Goal: Task Accomplishment & Management: Manage account settings

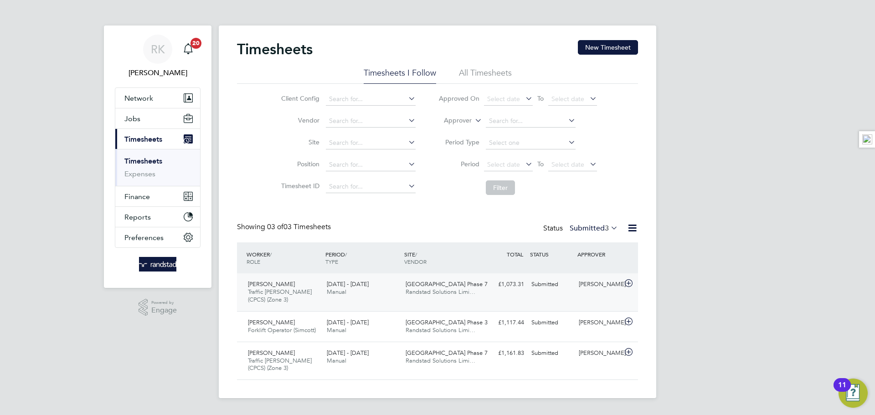
click at [306, 296] on div "Nelson Goodluck Traffic Marshall (CPCS) (Zone 3) 22 - 28 Sep 2025" at bounding box center [283, 292] width 79 height 31
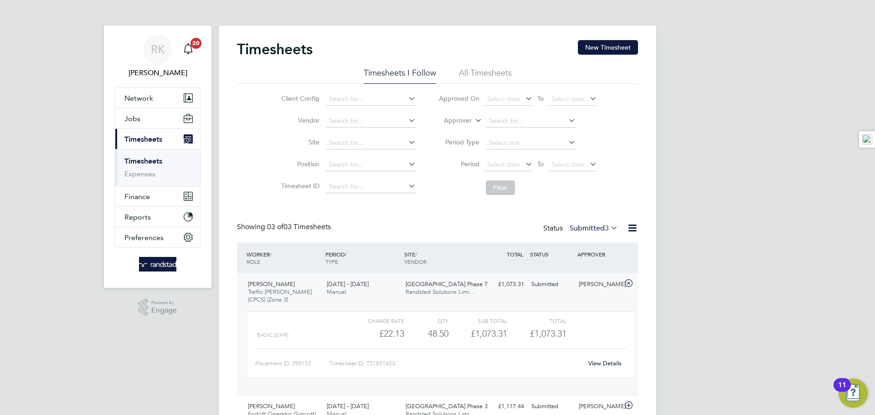
click at [602, 364] on link "View Details" at bounding box center [604, 363] width 33 height 8
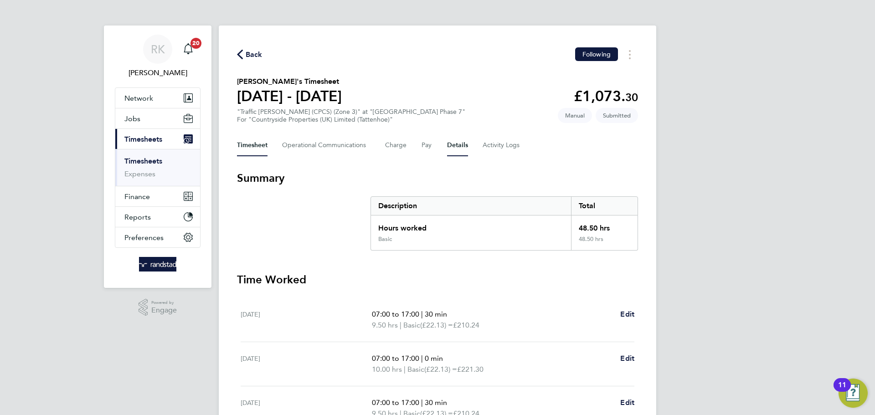
click at [457, 142] on button "Details" at bounding box center [457, 145] width 21 height 22
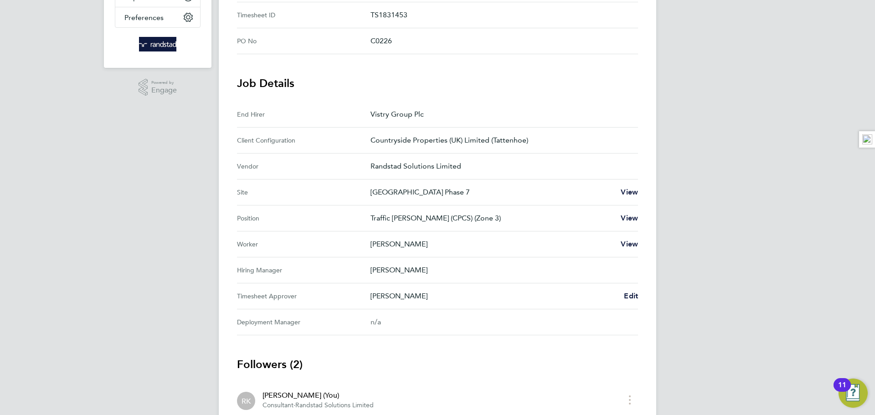
scroll to position [319, 0]
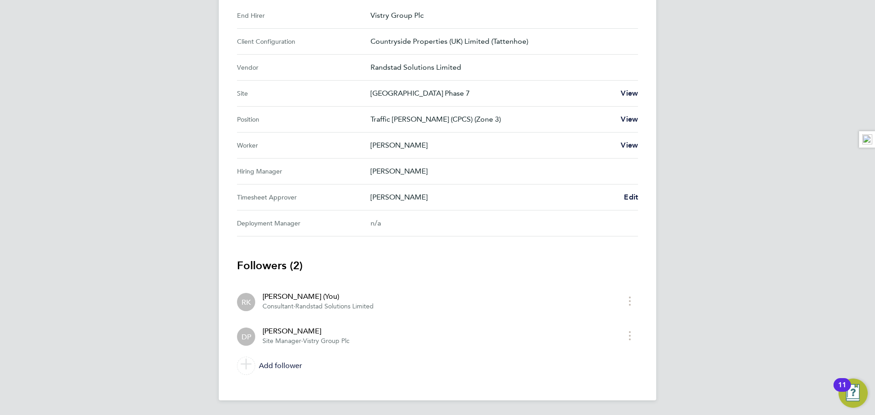
click at [617, 192] on div "Daniel Page Edit" at bounding box center [503, 197] width 267 height 11
click at [626, 195] on span "Edit" at bounding box center [631, 197] width 14 height 9
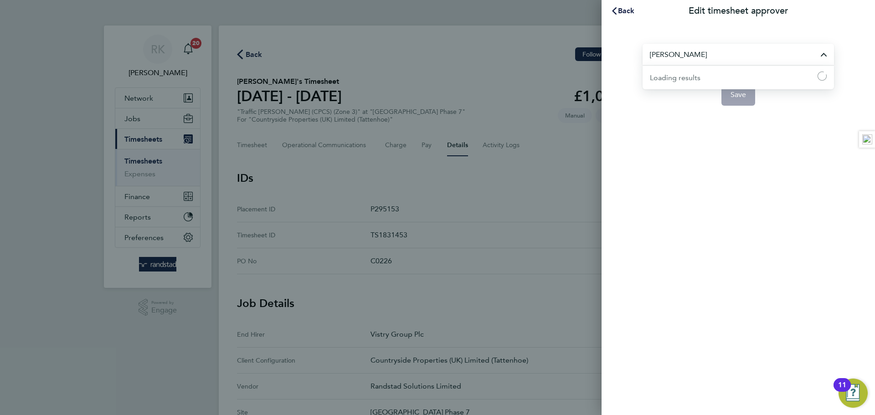
click at [668, 51] on input "Daniel Page" at bounding box center [737, 54] width 191 height 21
type input "[PERSON_NAME]"
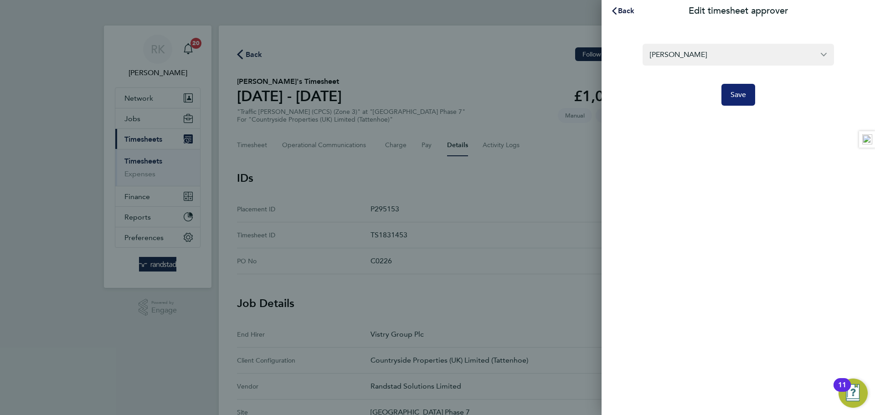
click at [738, 92] on span "Save" at bounding box center [738, 94] width 16 height 9
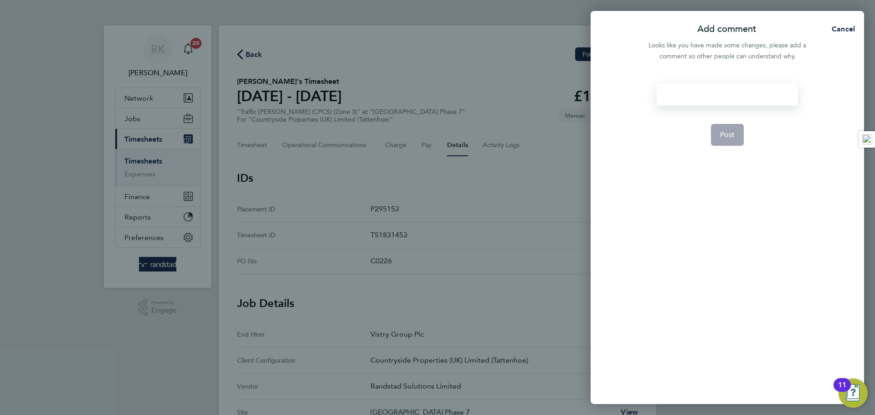
click at [706, 86] on div at bounding box center [727, 95] width 141 height 22
drag, startPoint x: 720, startPoint y: 124, endPoint x: 729, endPoint y: 108, distance: 18.2
click at [719, 116] on form "Please confirm Post" at bounding box center [727, 187] width 148 height 206
click at [725, 122] on form "Please confirm Post" at bounding box center [727, 187] width 148 height 206
click at [730, 133] on span "Post" at bounding box center [727, 134] width 15 height 9
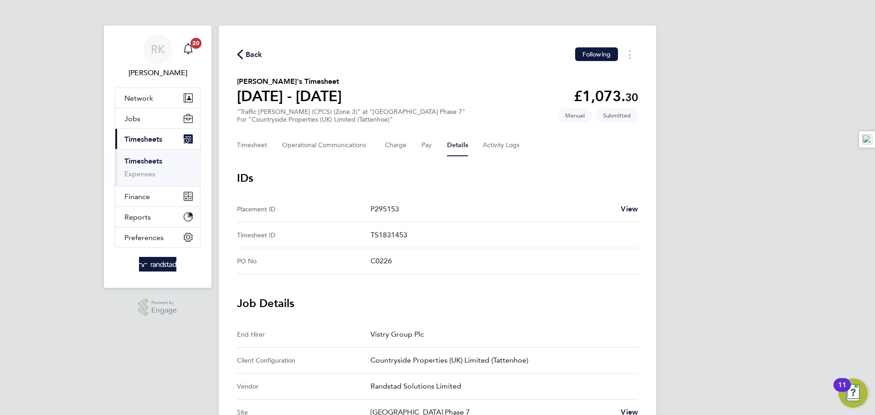
click at [245, 53] on span "Back" at bounding box center [250, 54] width 26 height 9
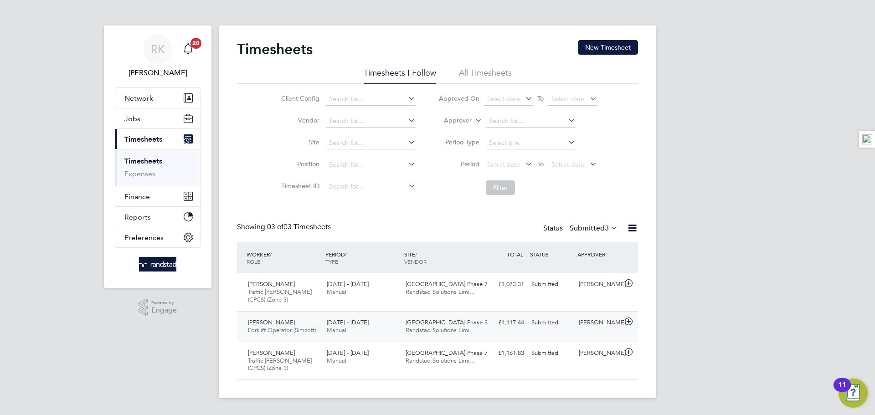
click at [589, 325] on div "Daniel Page" at bounding box center [598, 322] width 47 height 15
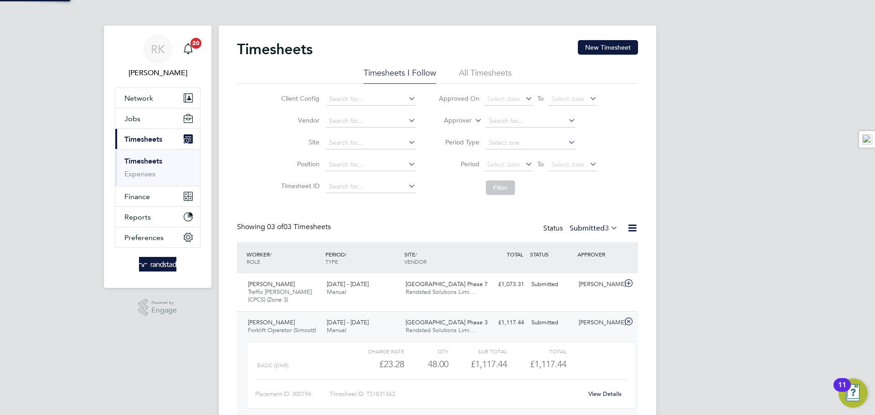
scroll to position [15, 89]
click at [597, 393] on link "View Details" at bounding box center [604, 394] width 33 height 8
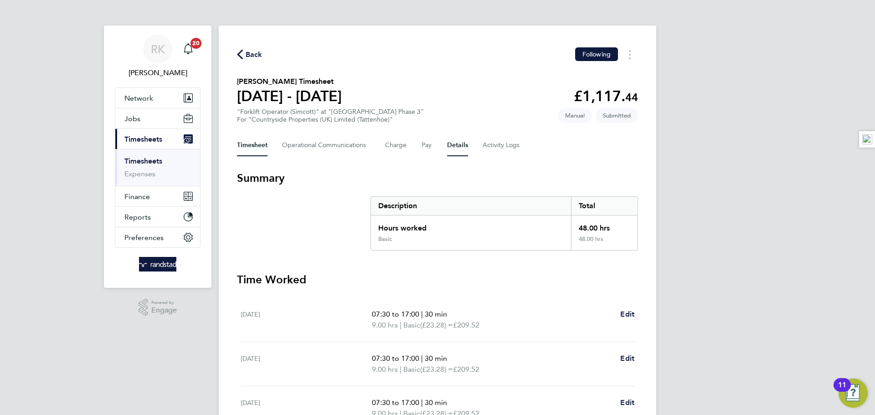
click at [454, 142] on button "Details" at bounding box center [457, 145] width 21 height 22
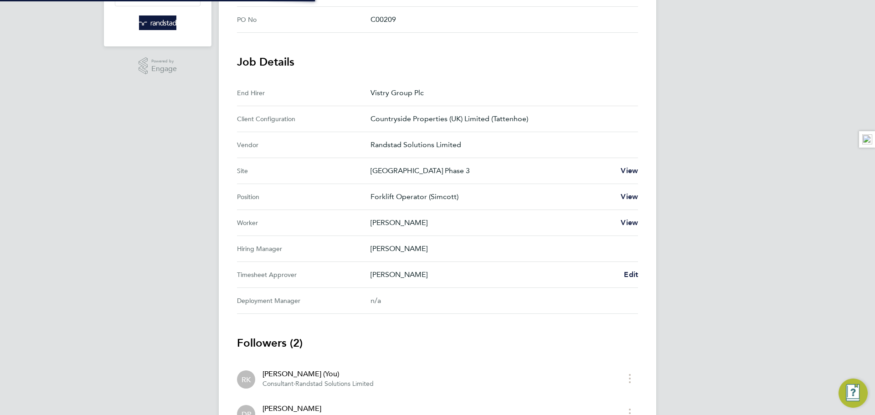
scroll to position [268, 0]
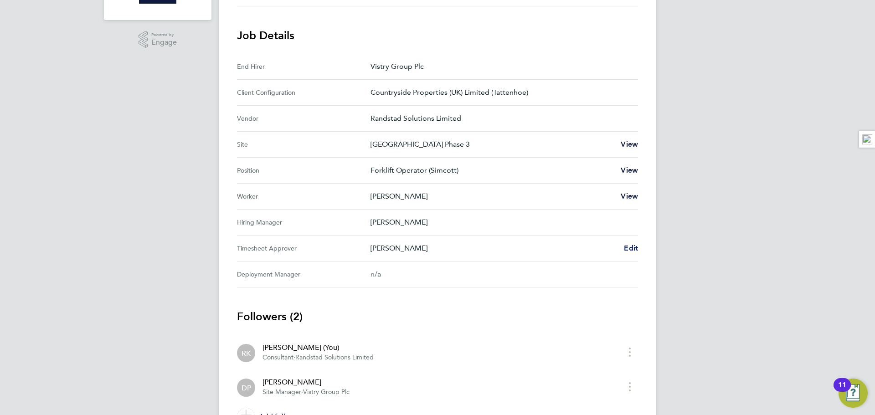
click at [625, 246] on span "Edit" at bounding box center [631, 248] width 14 height 9
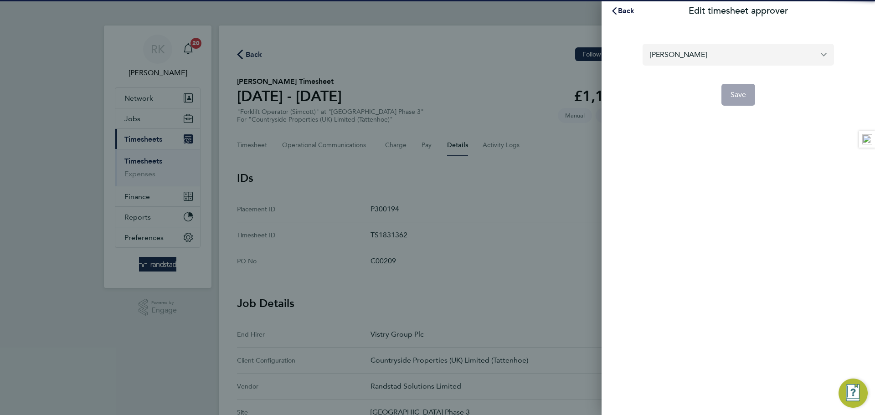
click at [687, 45] on input "[PERSON_NAME]" at bounding box center [737, 54] width 191 height 21
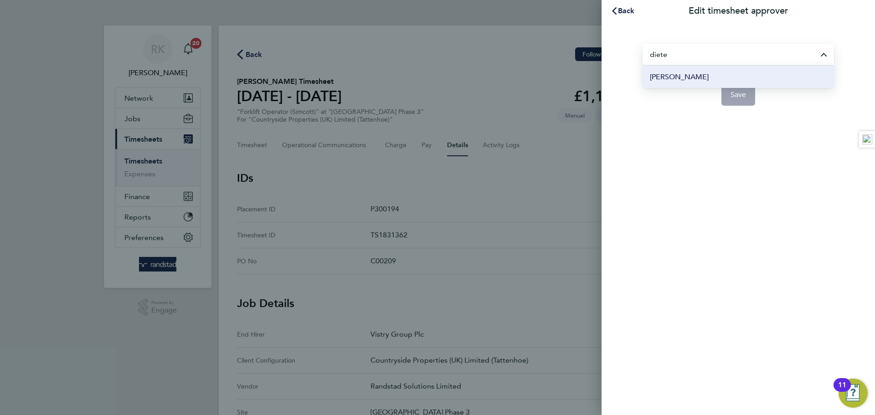
click at [697, 76] on span "[PERSON_NAME]" at bounding box center [679, 77] width 59 height 11
type input "[PERSON_NAME]"
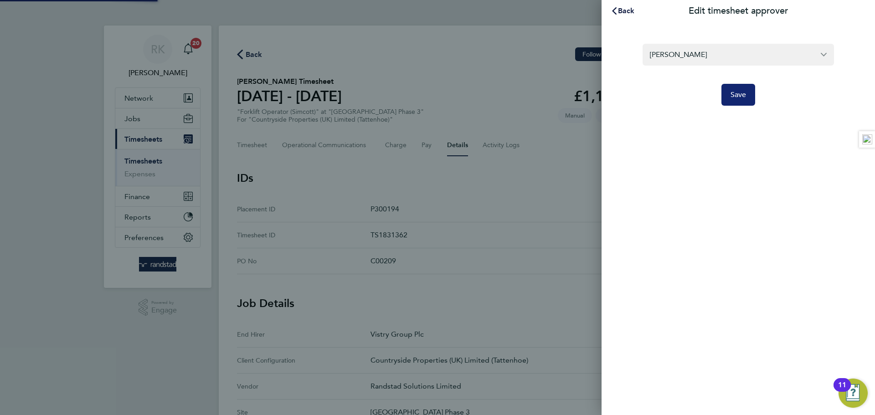
click at [729, 97] on button "Save" at bounding box center [738, 95] width 34 height 22
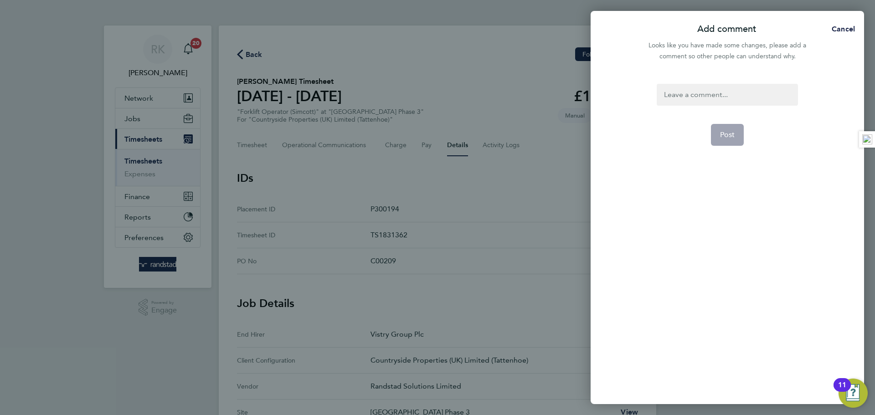
click at [679, 95] on div at bounding box center [727, 95] width 141 height 22
click at [678, 90] on div at bounding box center [727, 95] width 141 height 22
click at [731, 132] on span "Post" at bounding box center [727, 134] width 15 height 9
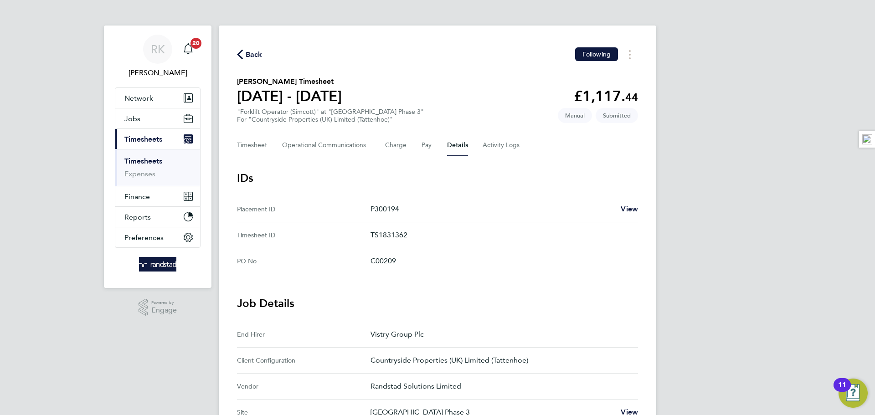
click at [240, 57] on icon "button" at bounding box center [240, 55] width 6 height 10
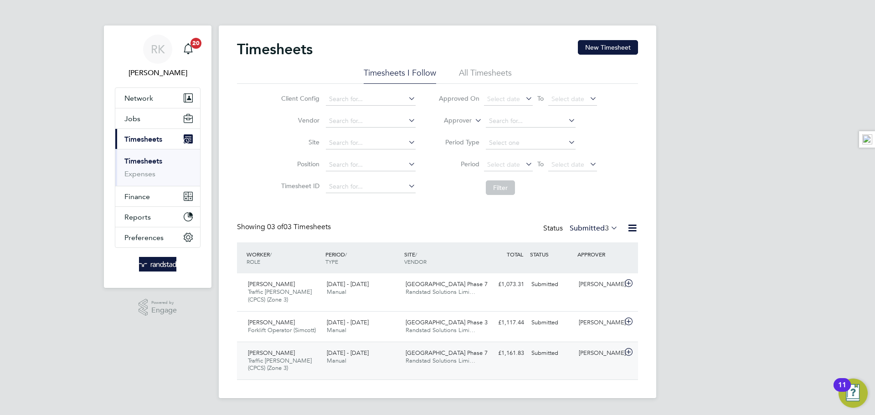
click at [593, 351] on div "Daniel Page" at bounding box center [598, 353] width 47 height 15
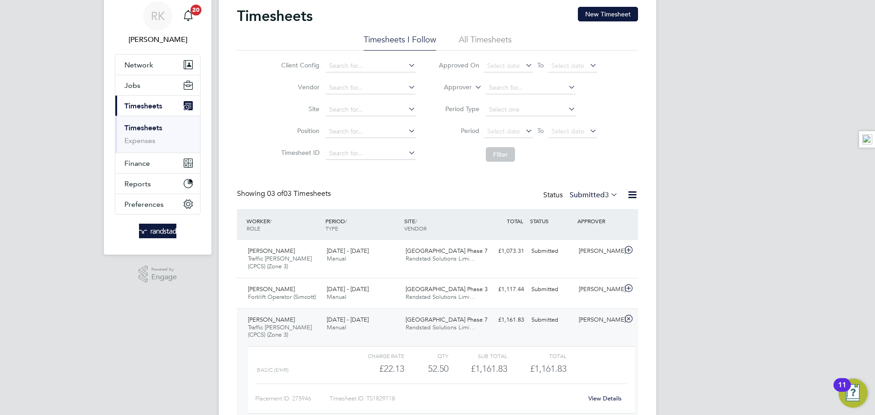
scroll to position [82, 0]
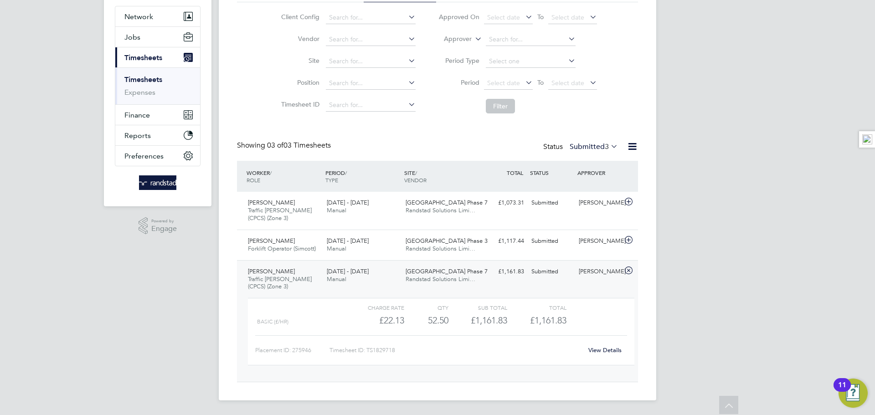
click at [609, 352] on link "View Details" at bounding box center [604, 350] width 33 height 8
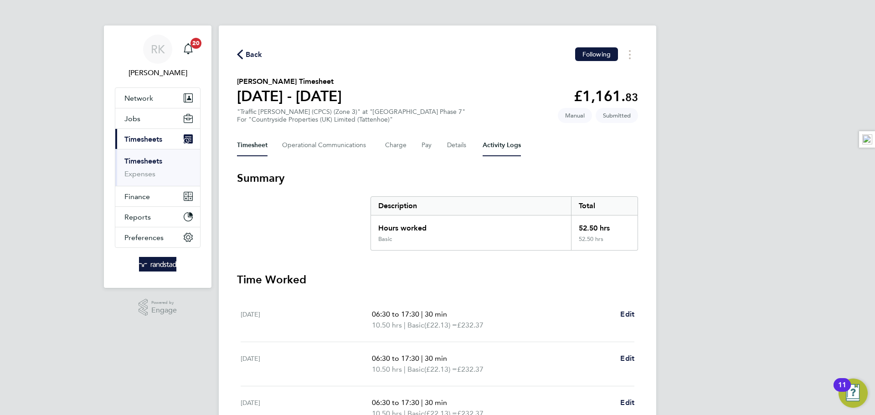
click at [487, 147] on Logs-tab "Activity Logs" at bounding box center [501, 145] width 38 height 22
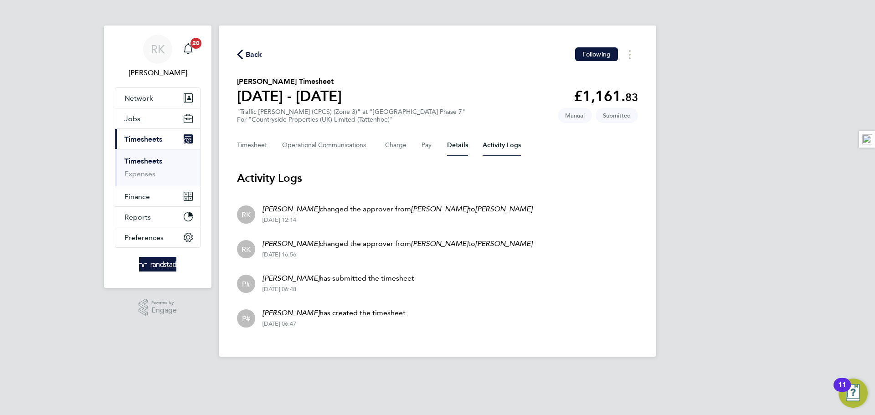
click at [457, 149] on button "Details" at bounding box center [457, 145] width 21 height 22
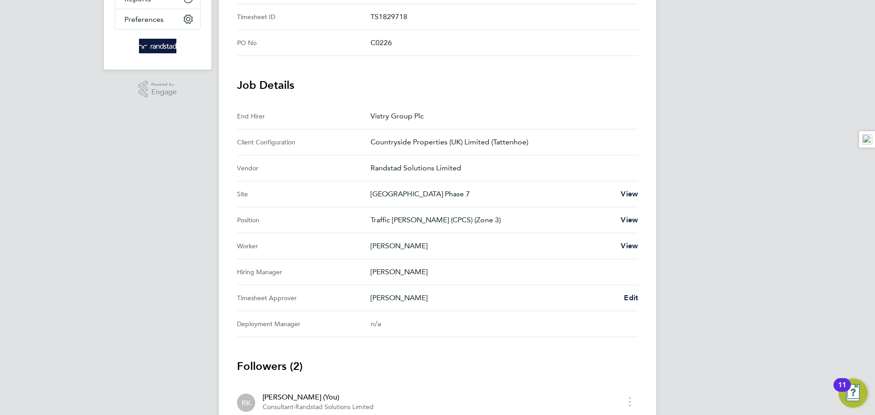
scroll to position [276, 0]
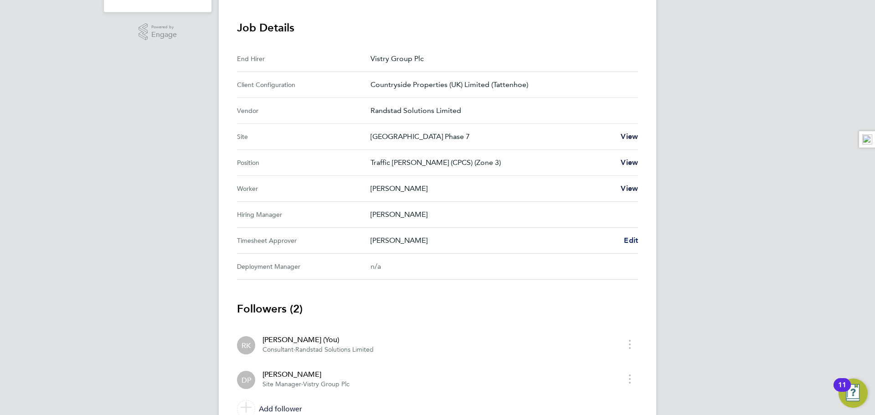
click at [635, 237] on span "Edit" at bounding box center [631, 240] width 14 height 9
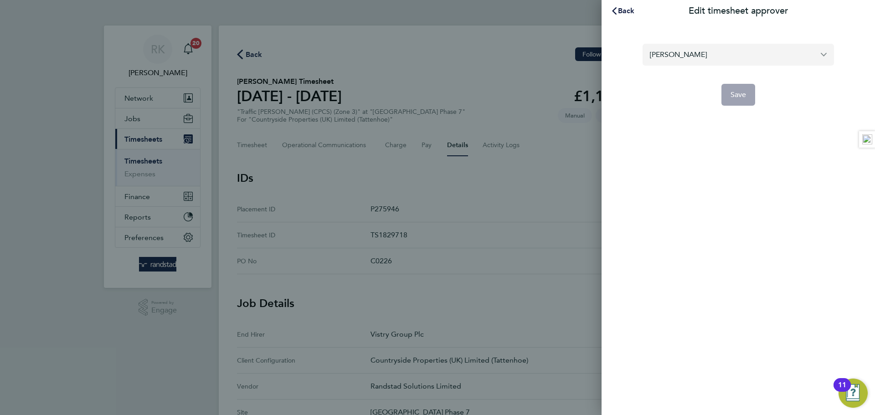
click at [705, 53] on input "Daniel Page" at bounding box center [737, 54] width 191 height 21
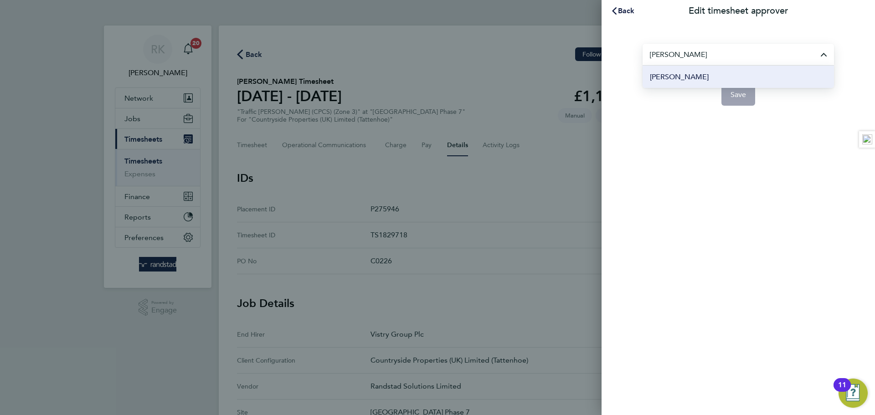
click at [700, 73] on span "[PERSON_NAME]" at bounding box center [679, 77] width 59 height 11
type input "[PERSON_NAME]"
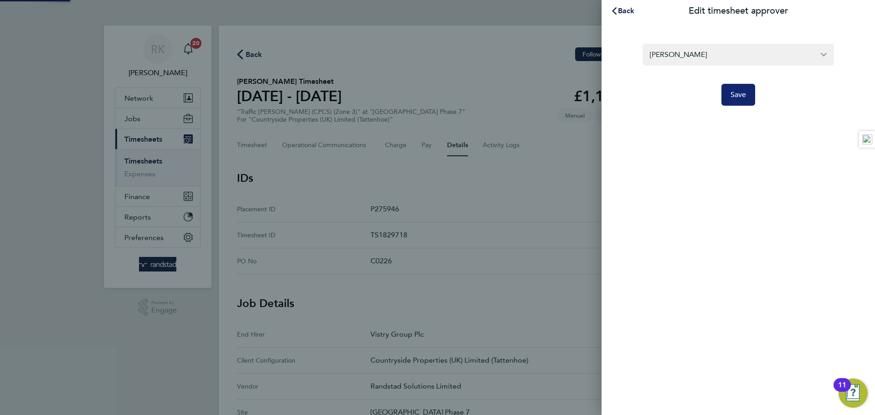
click at [740, 93] on span "Save" at bounding box center [738, 94] width 16 height 9
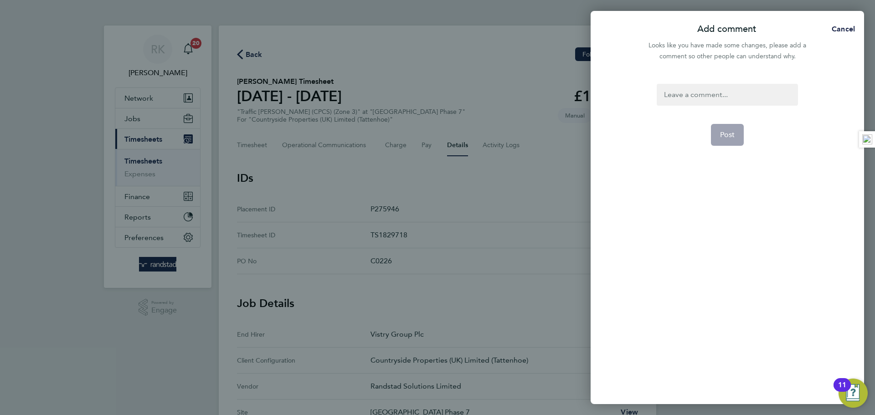
click at [739, 91] on div at bounding box center [727, 95] width 141 height 22
click at [718, 133] on button "Post" at bounding box center [727, 135] width 33 height 22
